Goal: Task Accomplishment & Management: Manage account settings

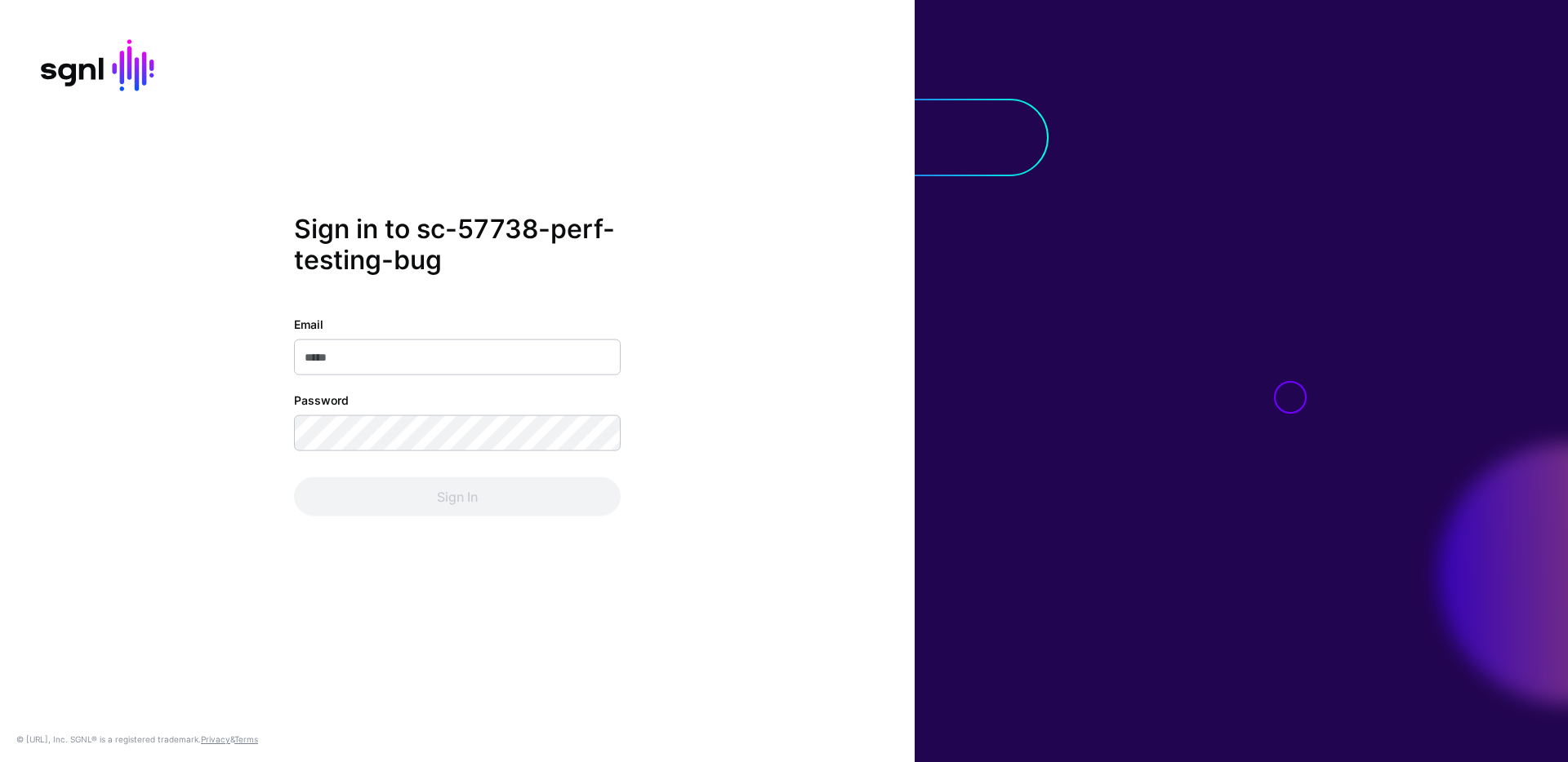
type input "**********"
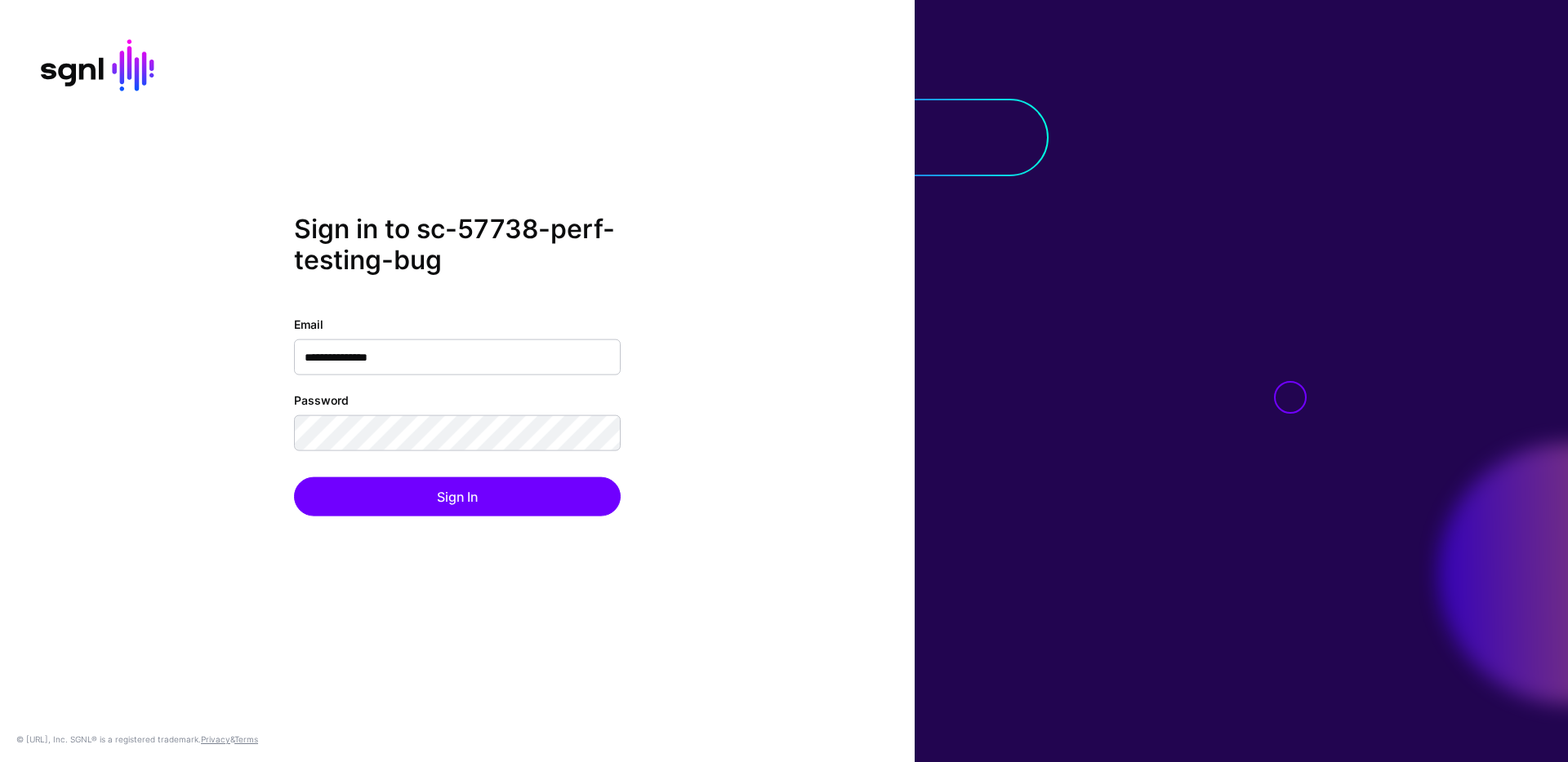
click at [561, 474] on div "**********" at bounding box center [457, 415] width 327 height 200
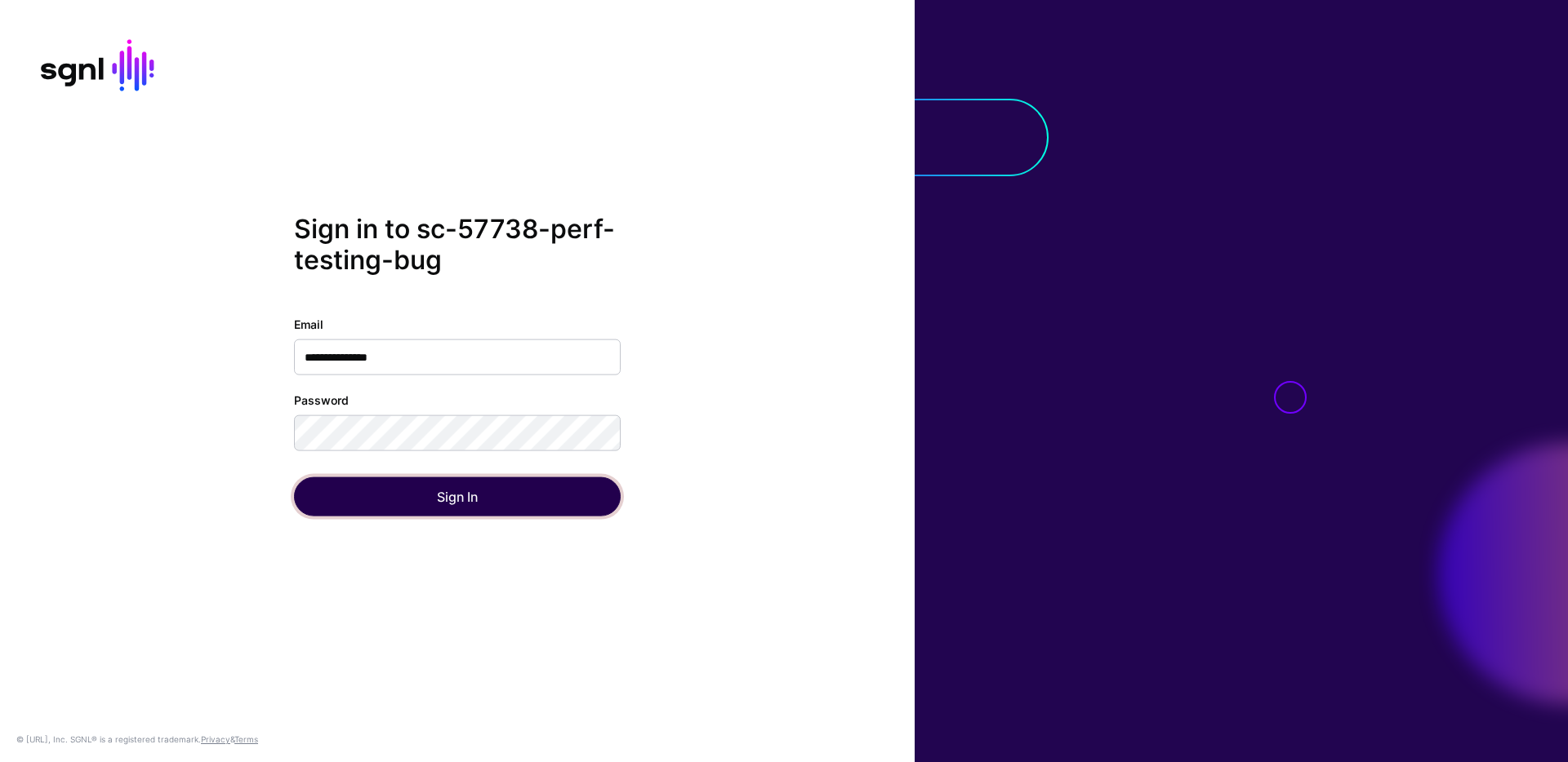
drag, startPoint x: 562, startPoint y: 494, endPoint x: 583, endPoint y: 480, distance: 25.2
click at [562, 494] on button "Sign In" at bounding box center [457, 495] width 327 height 39
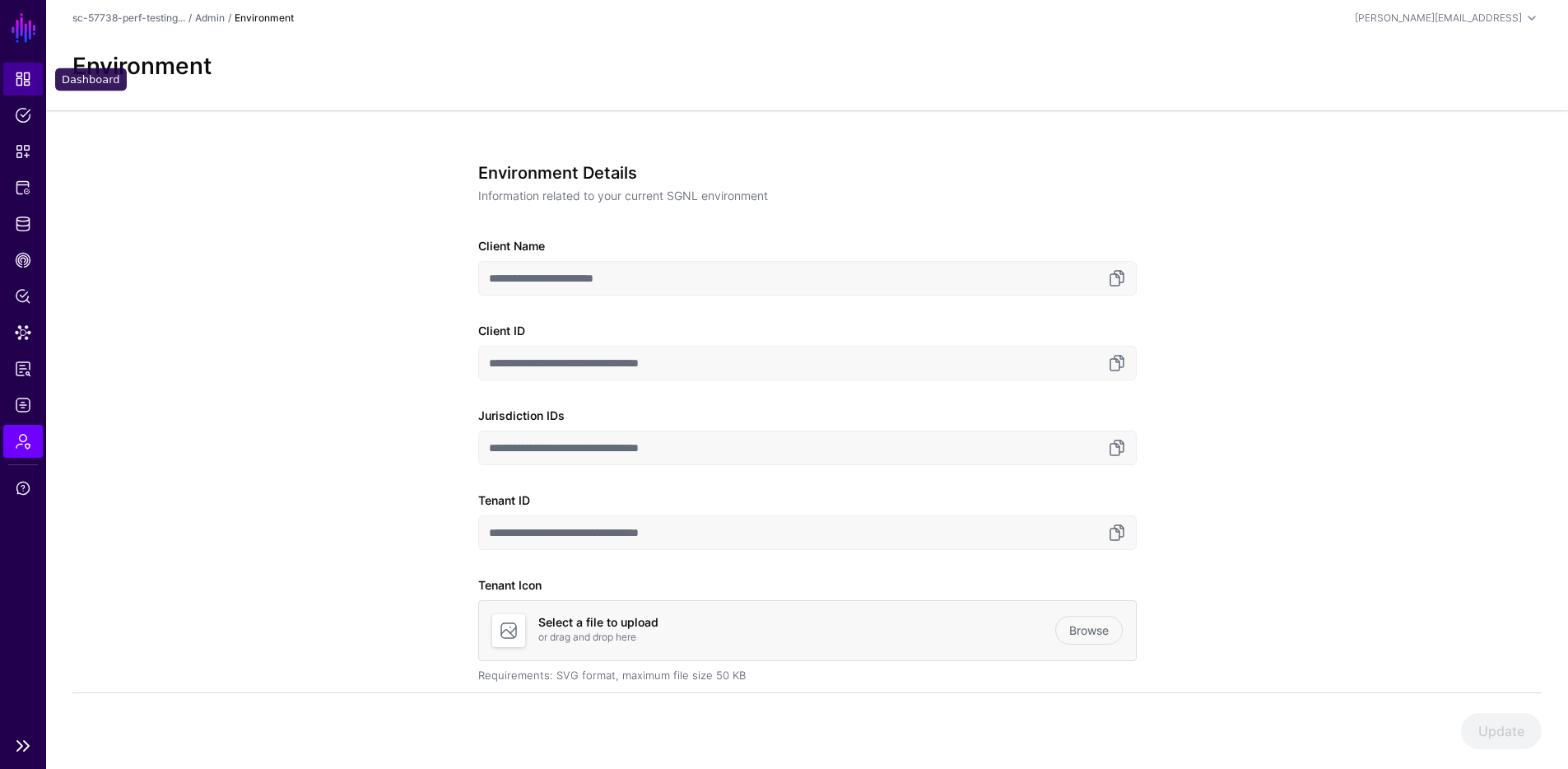
click at [30, 77] on span "Dashboard" at bounding box center [23, 79] width 17 height 17
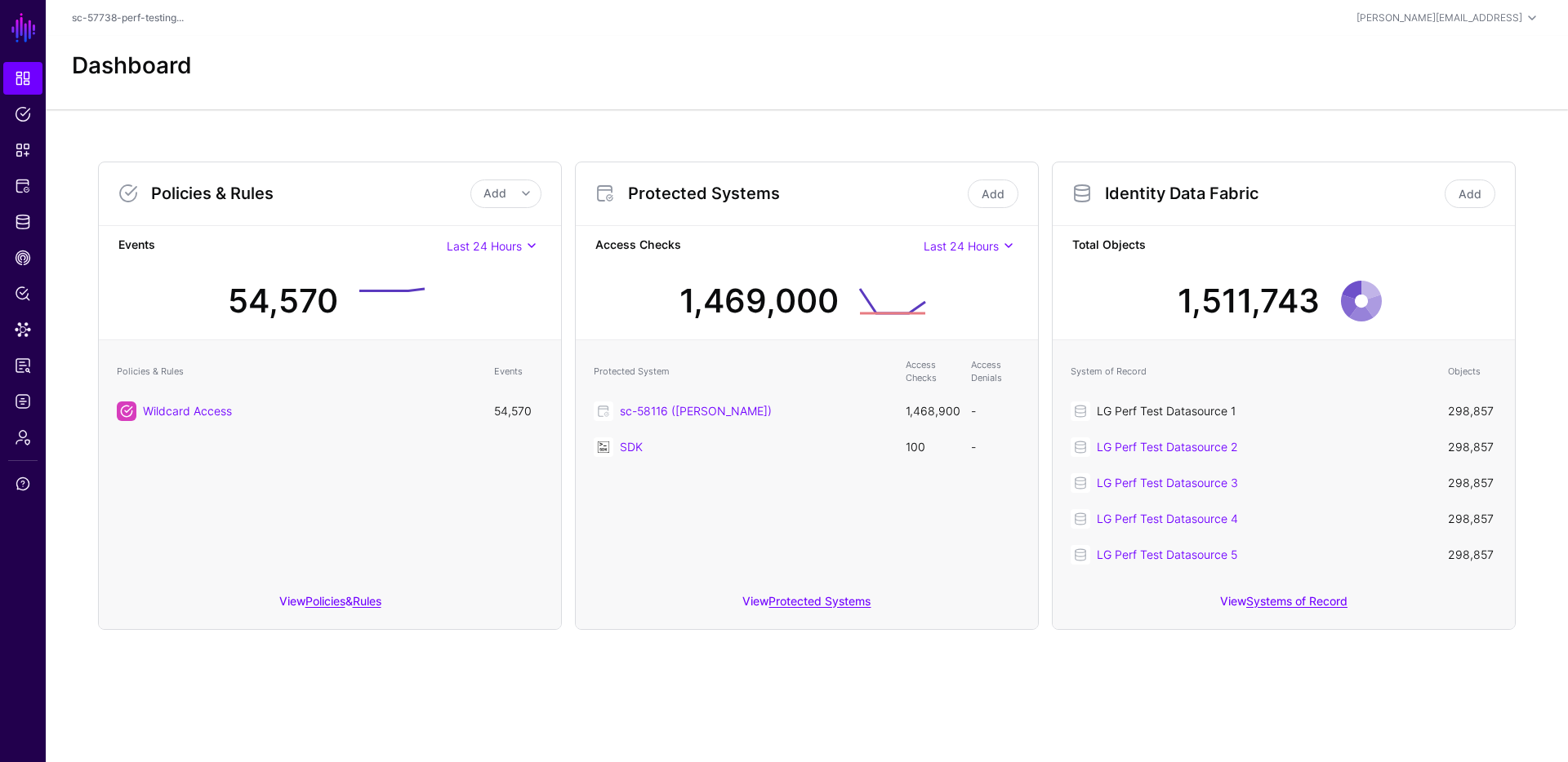
click at [1126, 408] on link "LG Perf Test Datasource 1" at bounding box center [1166, 411] width 139 height 14
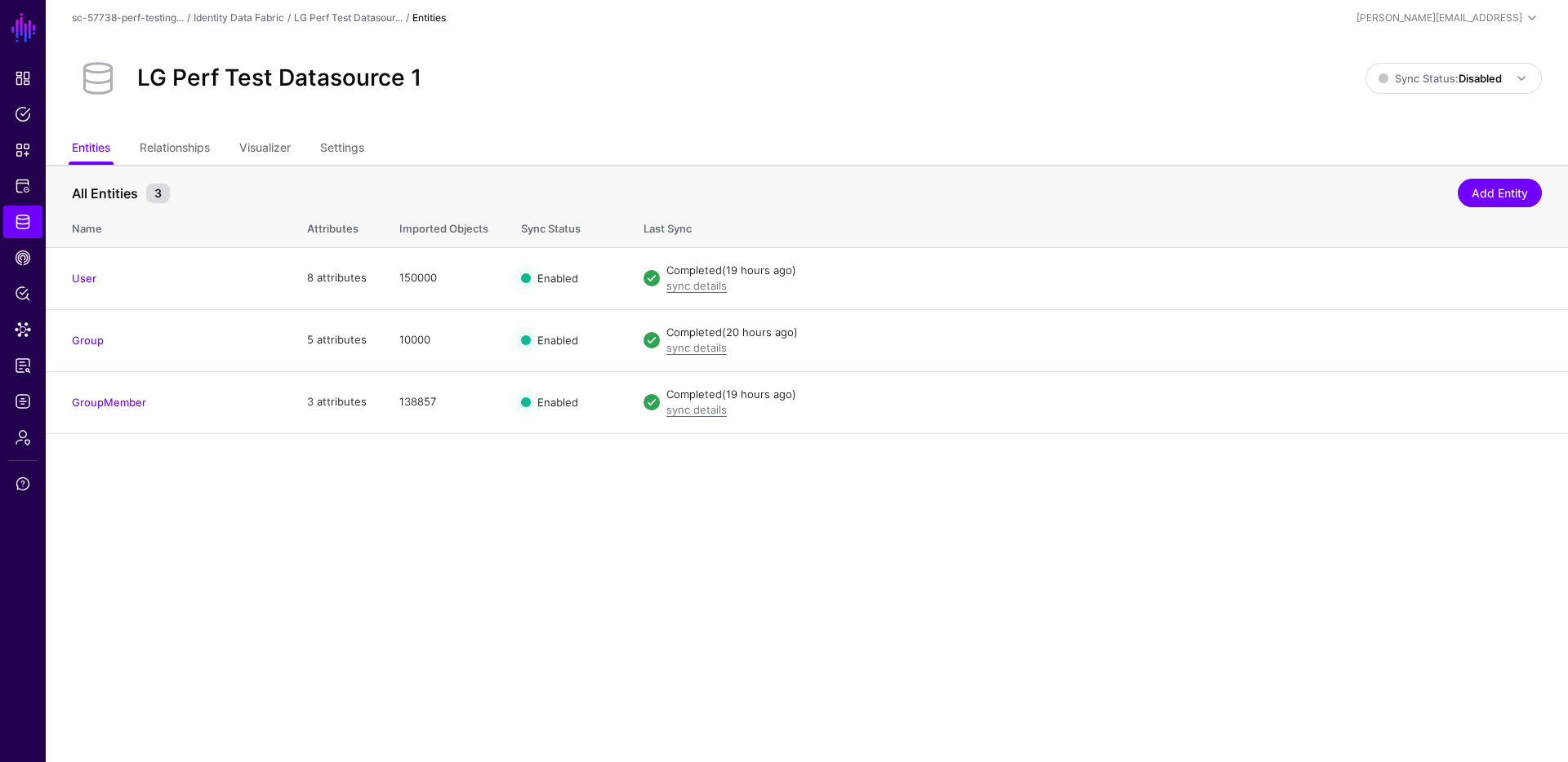
click at [627, 143] on ul "Entities Relationships Visualizer Settings" at bounding box center [807, 149] width 1470 height 31
click at [594, 152] on ul "Entities Relationships Visualizer Settings" at bounding box center [807, 149] width 1470 height 31
drag, startPoint x: 142, startPoint y: 78, endPoint x: 453, endPoint y: 79, distance: 311.0
click at [453, 79] on div "LG Perf Test Datasource 1" at bounding box center [719, 78] width 1307 height 52
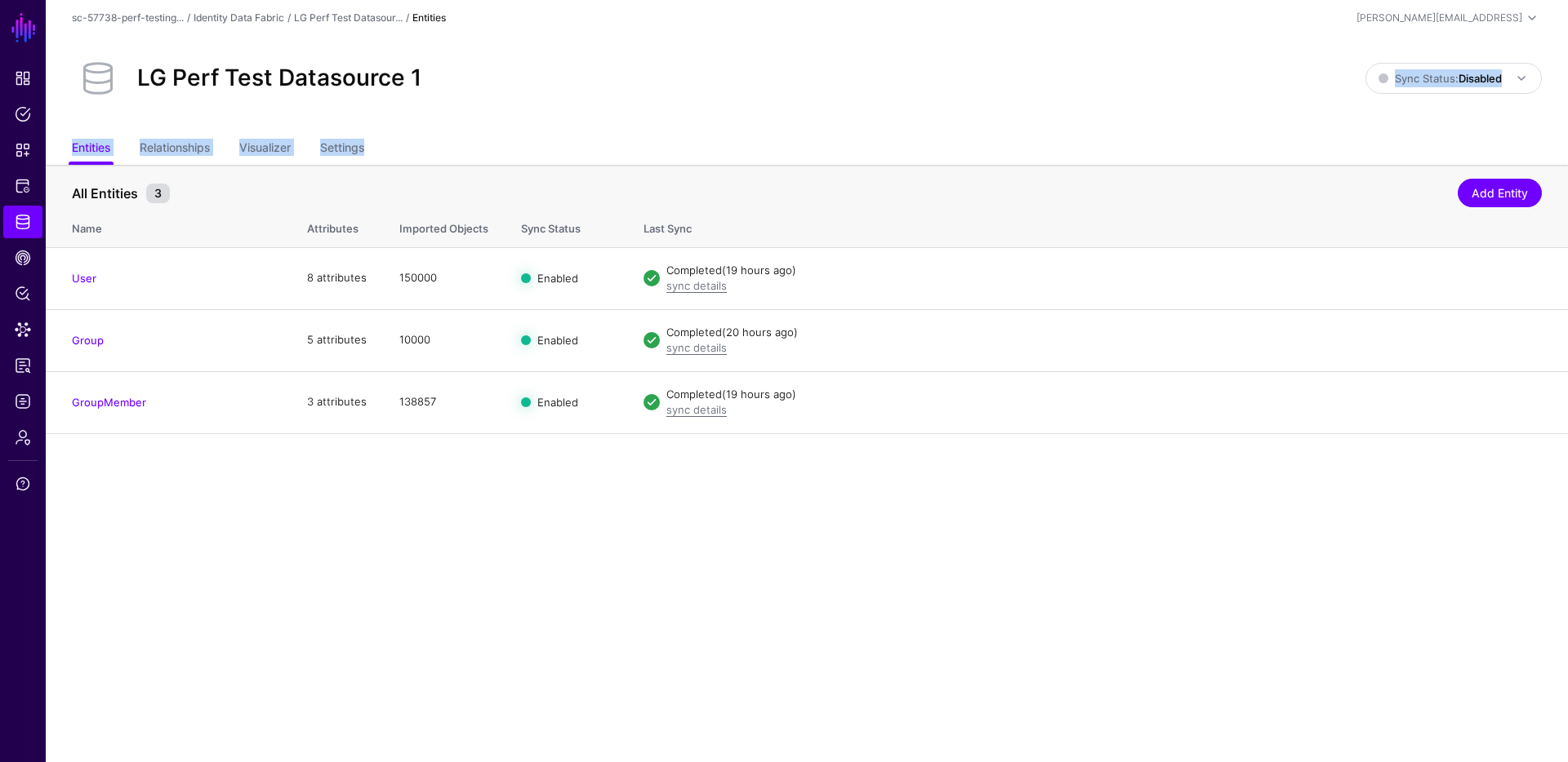
click at [586, 185] on app-datasources-item "LG Perf Test Datasource 1 Sync Status: Disabled Enabled Syncing active for all …" at bounding box center [806, 234] width 1522 height 398
click at [1096, 120] on div "LG Perf Test Datasource 1 Sync Status: Disabled Enabled Syncing active for all …" at bounding box center [806, 84] width 1522 height 98
click at [1421, 70] on span "Sync Status: Disabled" at bounding box center [1440, 79] width 123 height 18
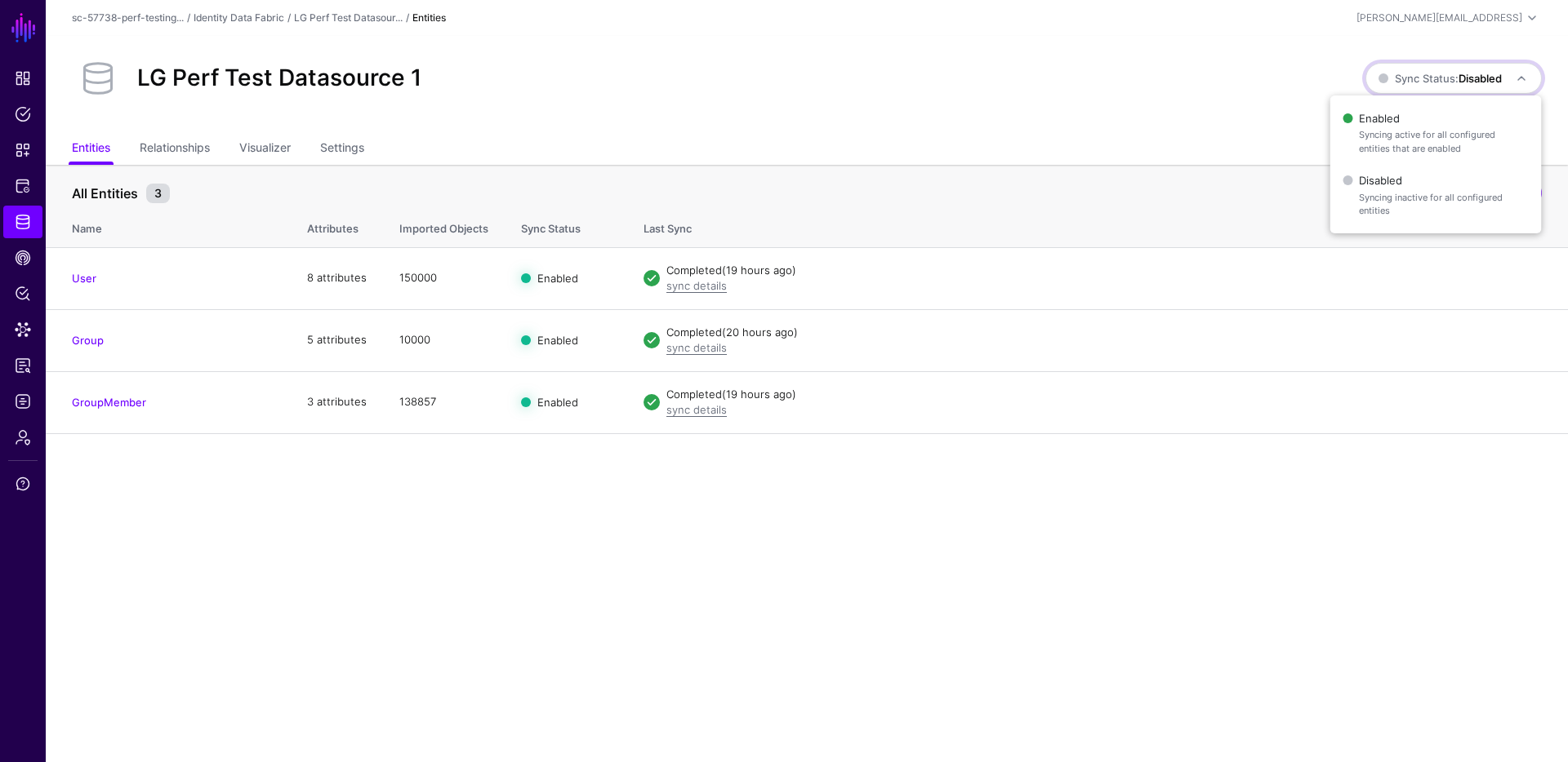
click at [871, 104] on div "LG Perf Test Datasource 1" at bounding box center [719, 78] width 1307 height 52
click at [1396, 74] on span "Sync Status: Disabled" at bounding box center [1440, 79] width 123 height 13
click at [1398, 133] on span "Syncing active for all configured entities that are enabled" at bounding box center [1444, 142] width 169 height 27
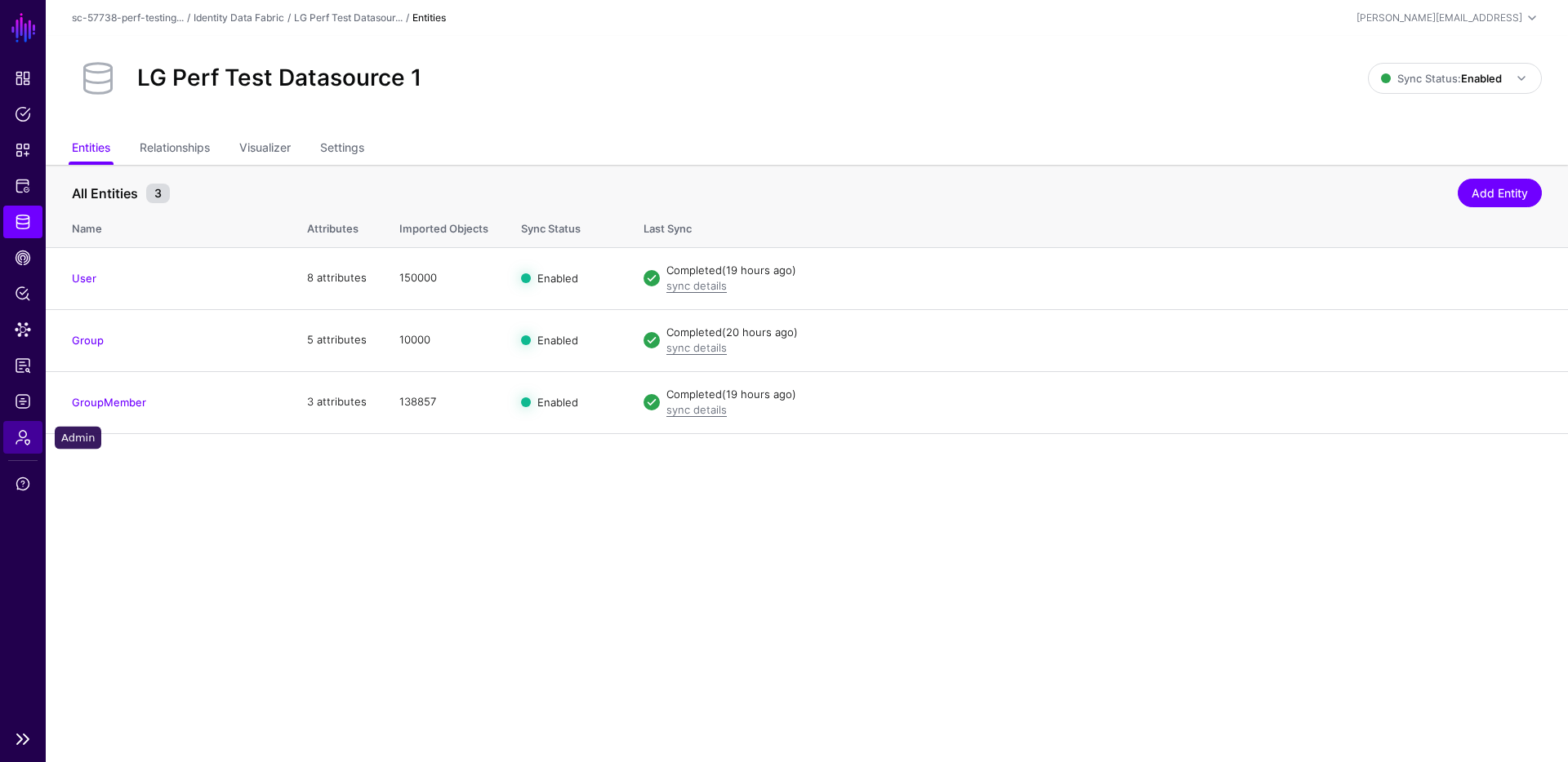
click at [19, 433] on span "Admin" at bounding box center [23, 437] width 17 height 17
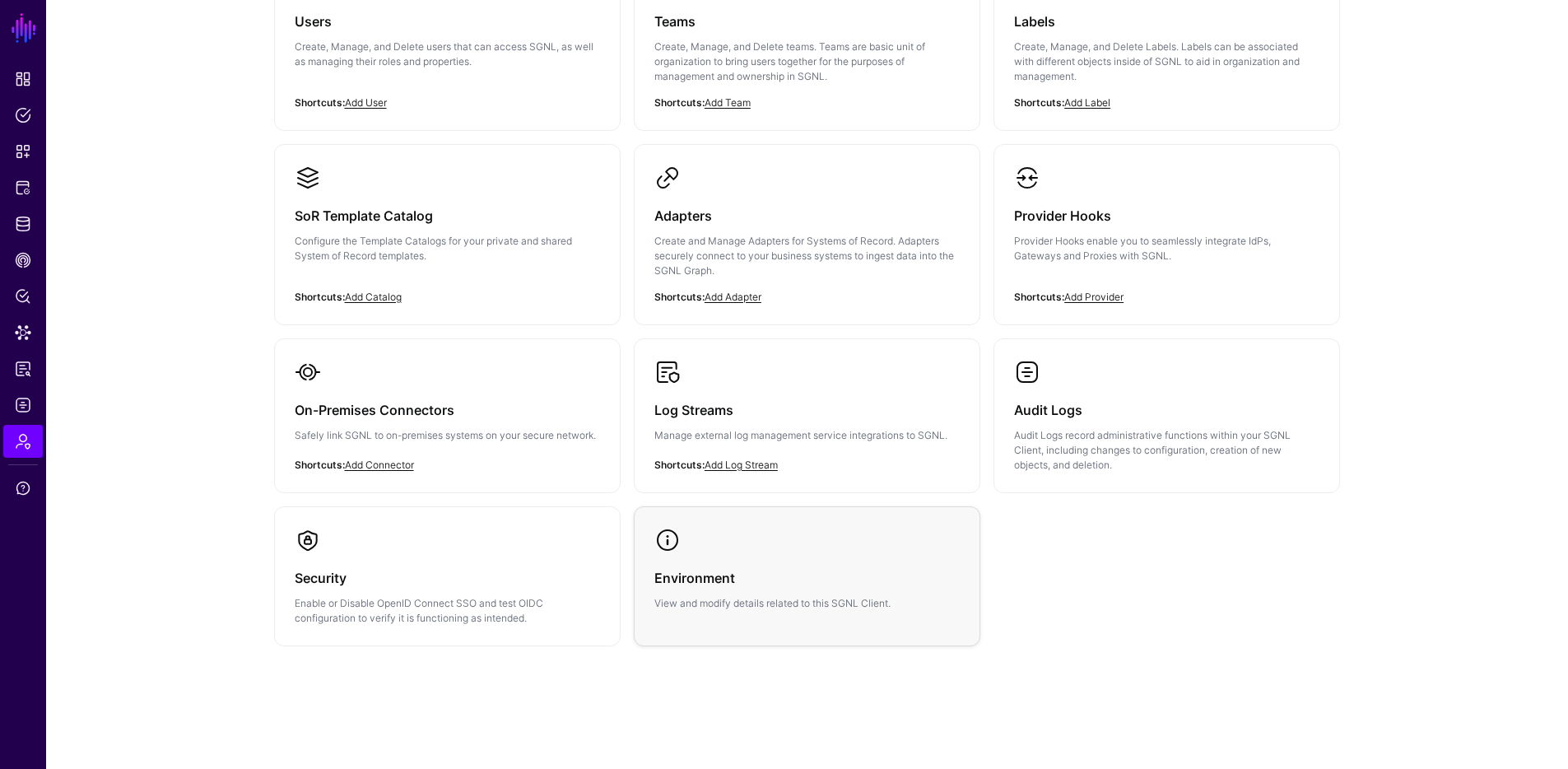
click at [717, 599] on p "View and modify details related to this SGNL Client." at bounding box center [807, 603] width 306 height 15
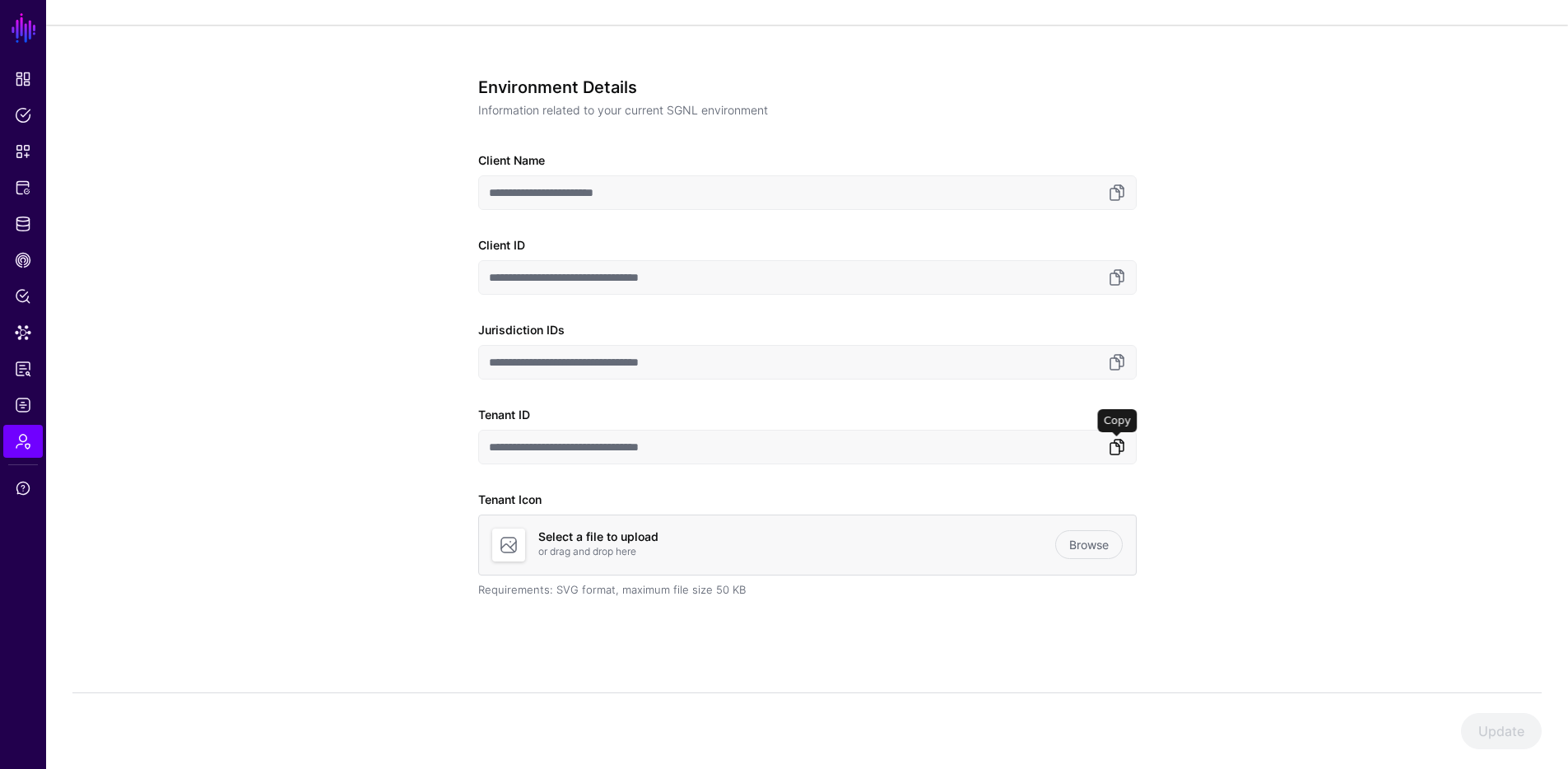
click at [1120, 444] on link at bounding box center [1117, 447] width 20 height 20
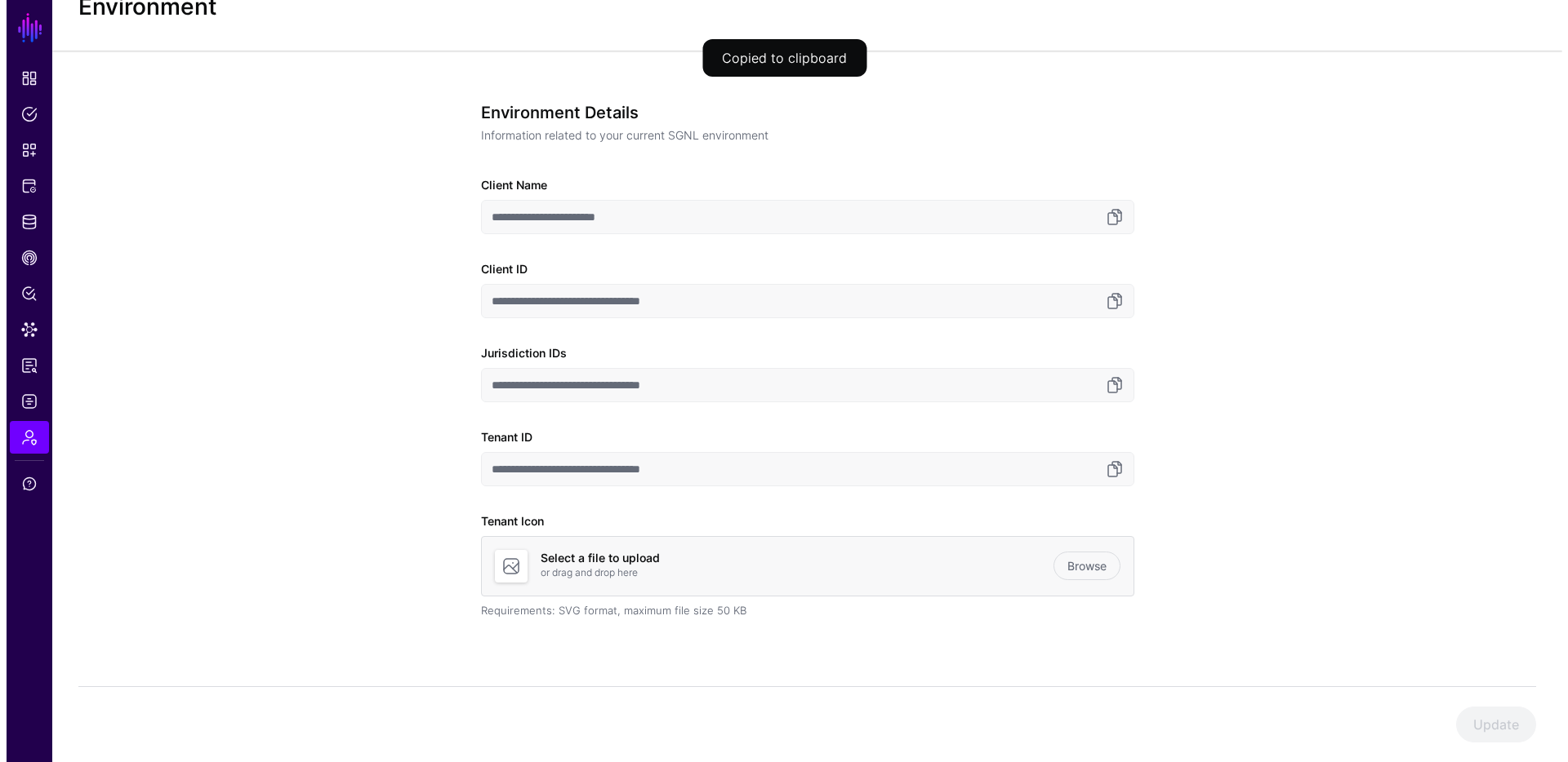
scroll to position [0, 0]
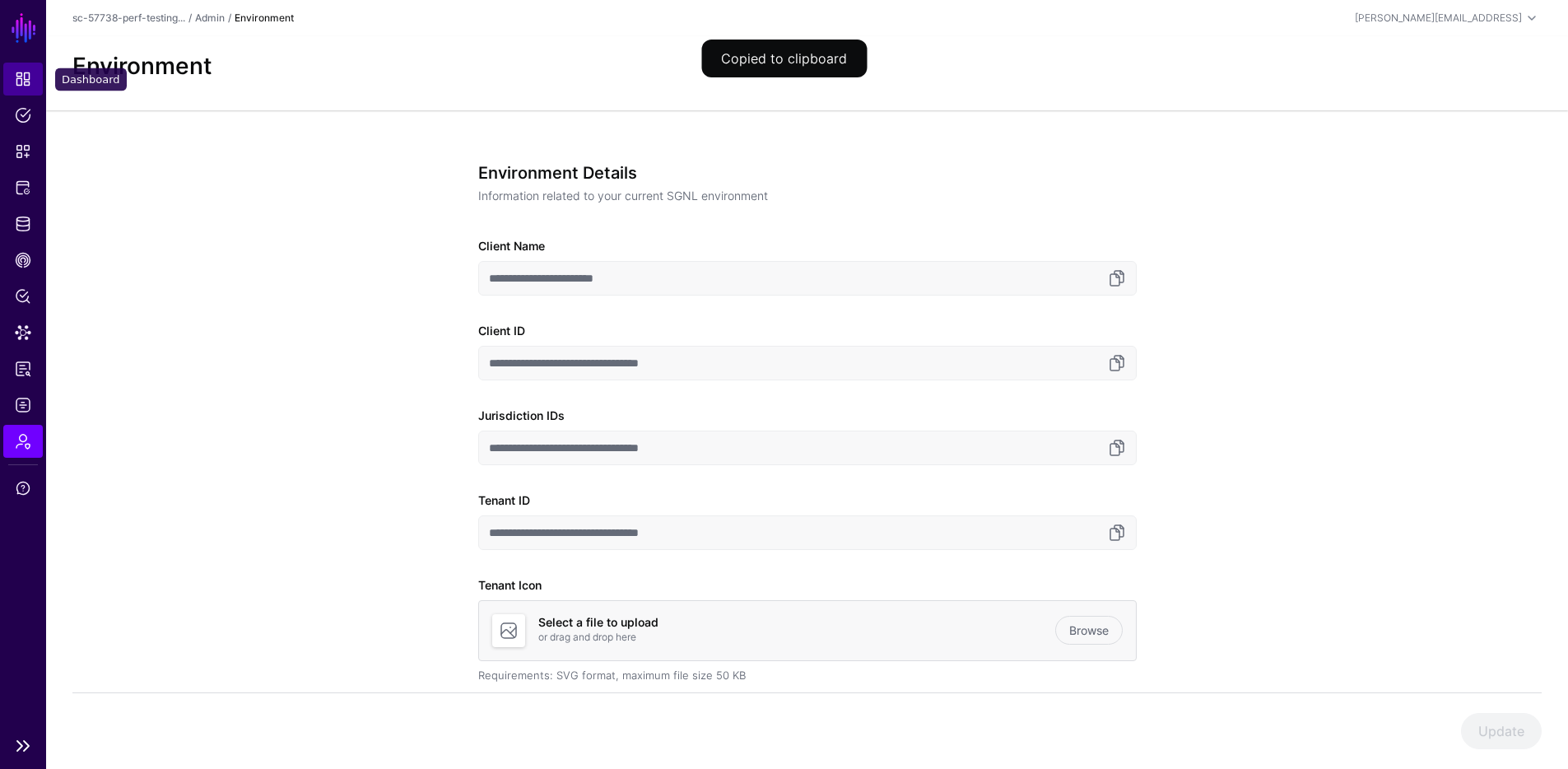
click at [28, 74] on span "Dashboard" at bounding box center [23, 79] width 17 height 17
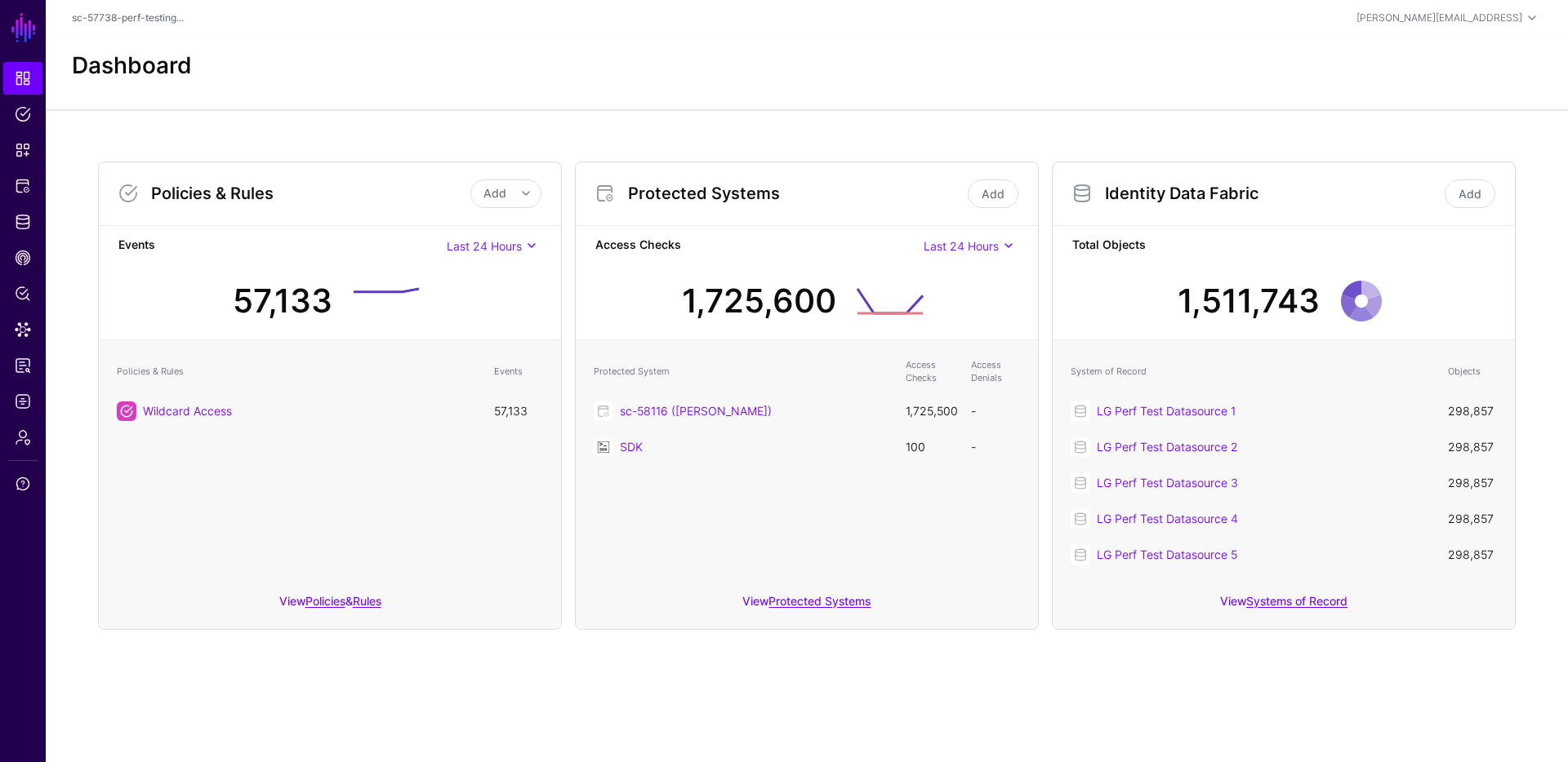
drag, startPoint x: 1317, startPoint y: 292, endPoint x: 1150, endPoint y: 292, distance: 167.0
click at [1150, 292] on div "1,511,743" at bounding box center [1284, 294] width 436 height 70
drag, startPoint x: 1203, startPoint y: 303, endPoint x: 1245, endPoint y: 305, distance: 42.0
click at [1246, 305] on div "1,511,743" at bounding box center [1284, 294] width 436 height 70
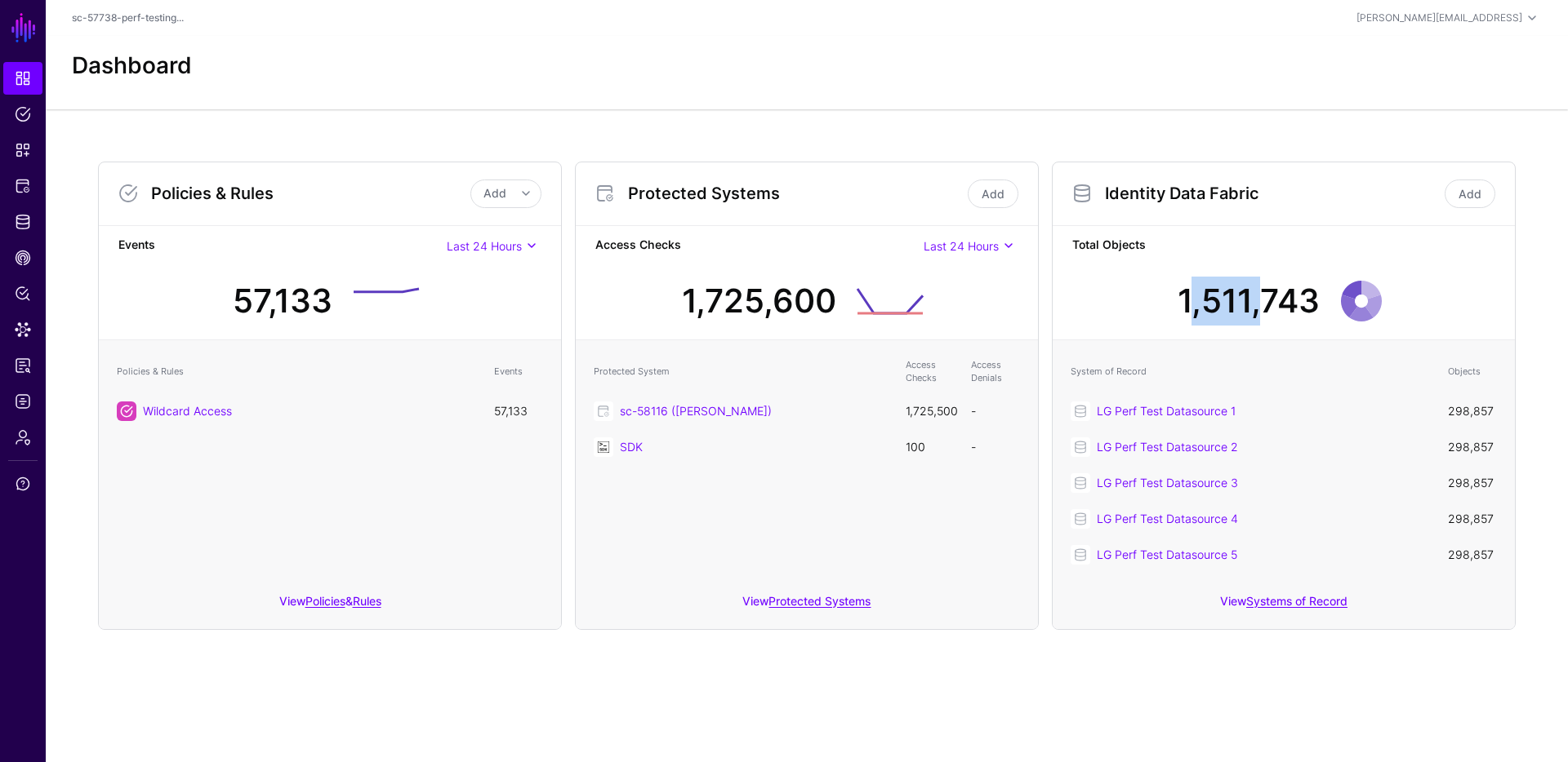
drag, startPoint x: 829, startPoint y: 303, endPoint x: 700, endPoint y: 297, distance: 129.1
click at [704, 298] on div "1,725,600" at bounding box center [759, 301] width 154 height 49
click at [700, 297] on div "1,725,600" at bounding box center [759, 301] width 154 height 49
click at [1164, 411] on link "LG Perf Test Datasource 1" at bounding box center [1166, 411] width 139 height 14
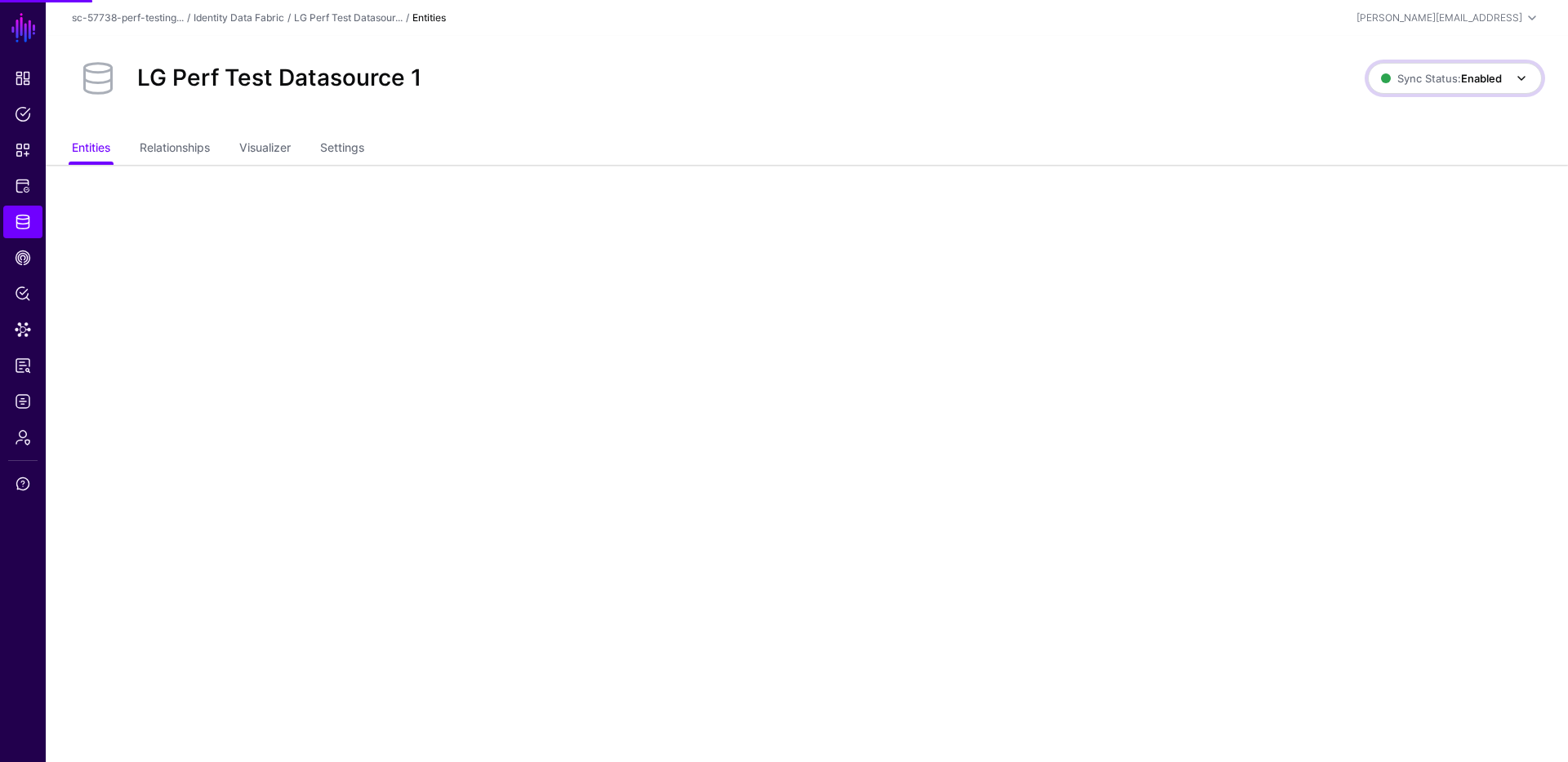
click at [1430, 74] on span "Sync Status: Enabled" at bounding box center [1441, 79] width 121 height 13
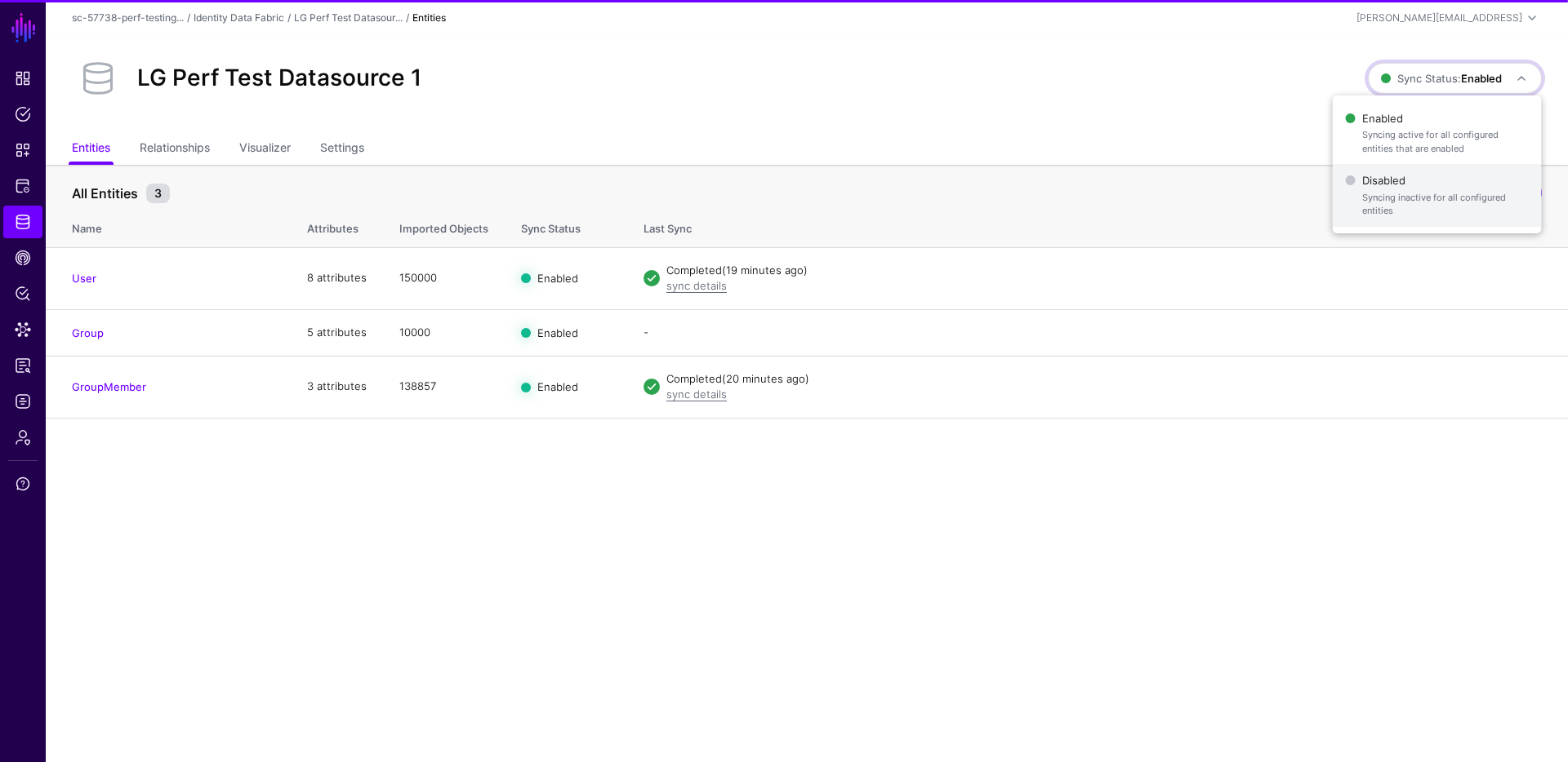
click at [1426, 219] on span "Disabled Syncing inactive for all configured entities" at bounding box center [1437, 195] width 183 height 53
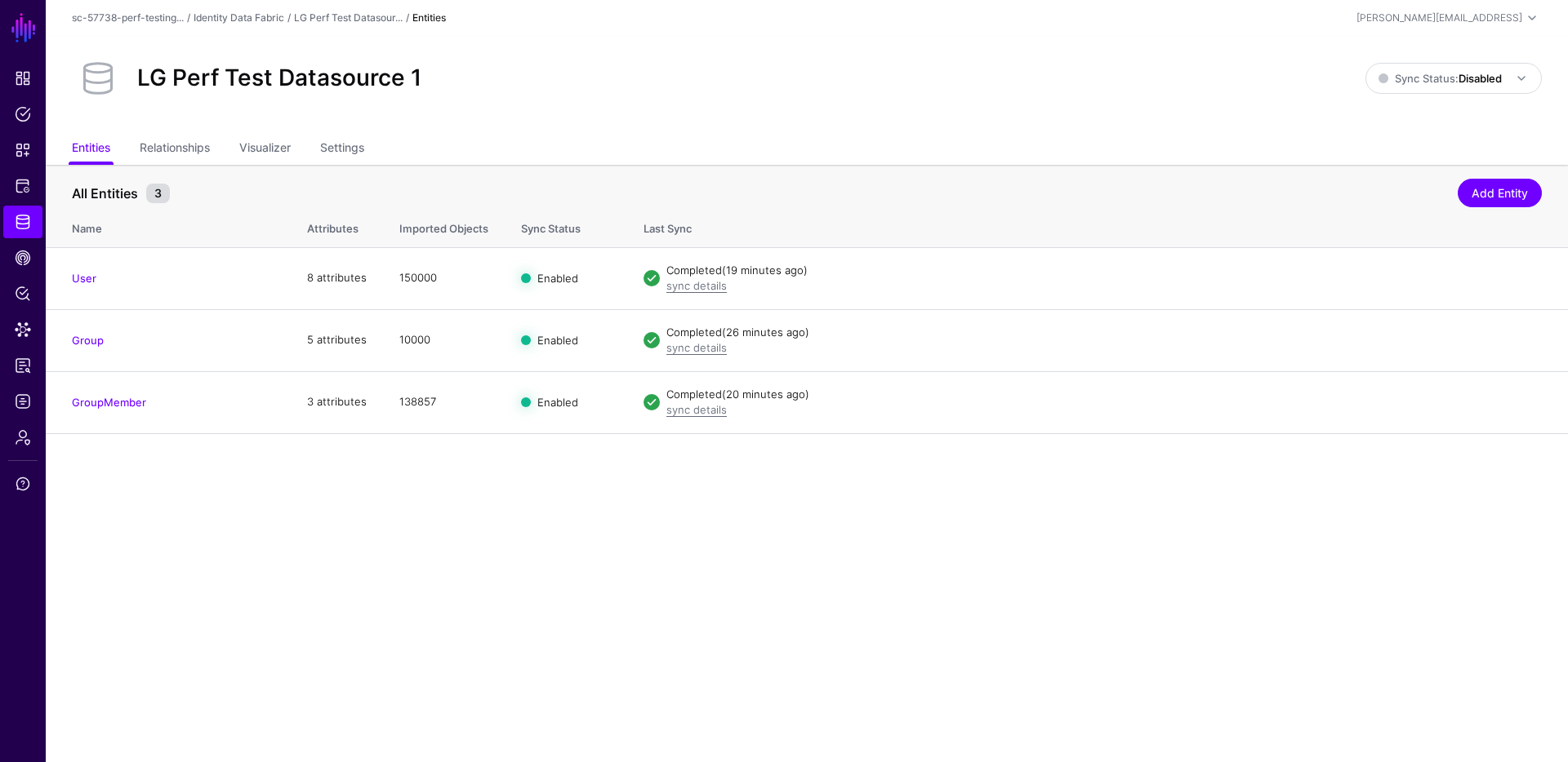
drag, startPoint x: 612, startPoint y: 523, endPoint x: 641, endPoint y: 571, distance: 56.1
click at [615, 536] on main "SGNL Dashboard Policies Snippets Protected Systems Identity Data Fabric CAEP Hu…" at bounding box center [784, 381] width 1568 height 762
click at [868, 177] on div "All Entities 3 Add Entity" at bounding box center [807, 190] width 1470 height 30
click at [17, 75] on span "Dashboard" at bounding box center [23, 79] width 17 height 17
